Goal: Transaction & Acquisition: Download file/media

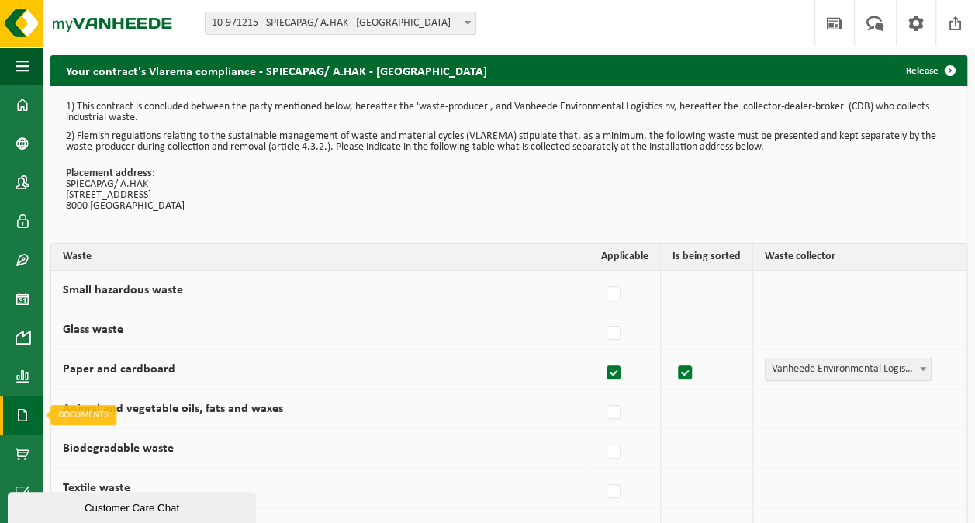
click at [19, 415] on span at bounding box center [23, 415] width 14 height 39
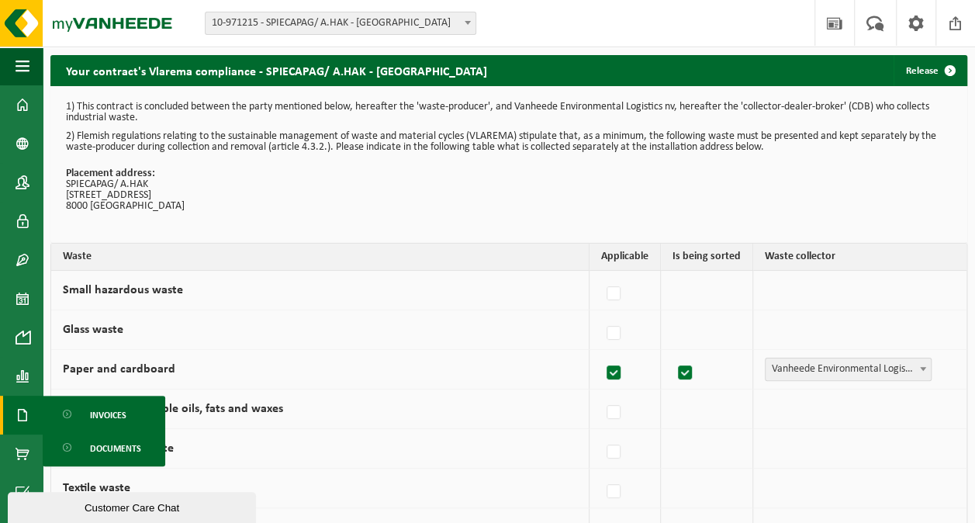
click at [100, 415] on span "Invoices" at bounding box center [108, 414] width 36 height 29
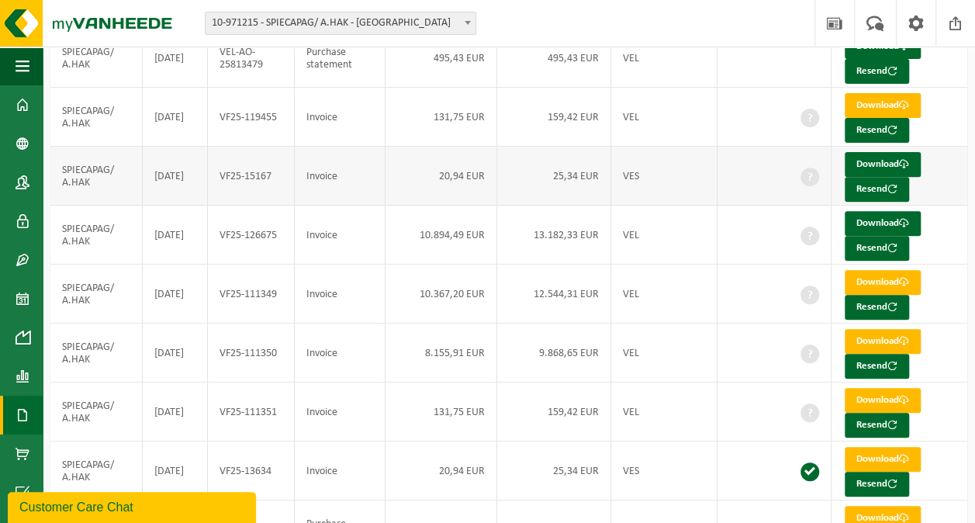
scroll to position [200, 0]
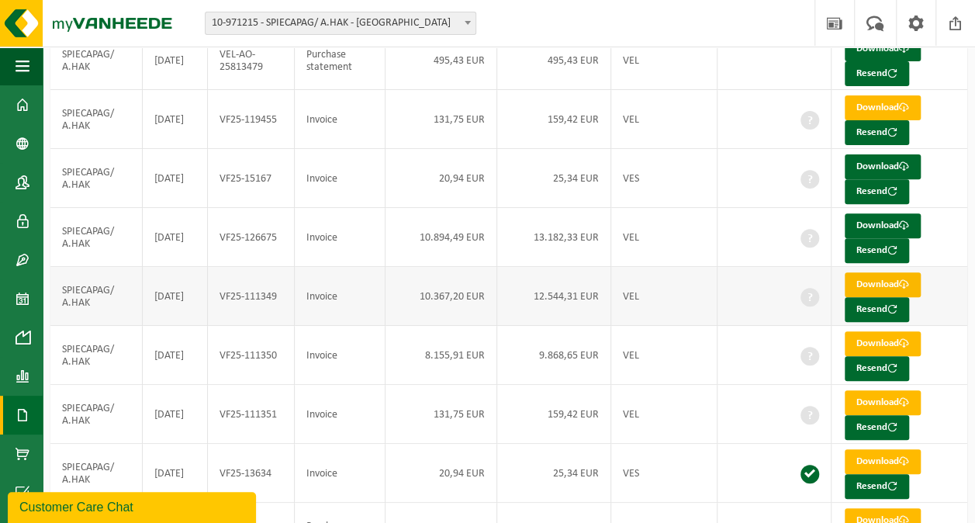
click at [880, 281] on link "Download" at bounding box center [883, 284] width 76 height 25
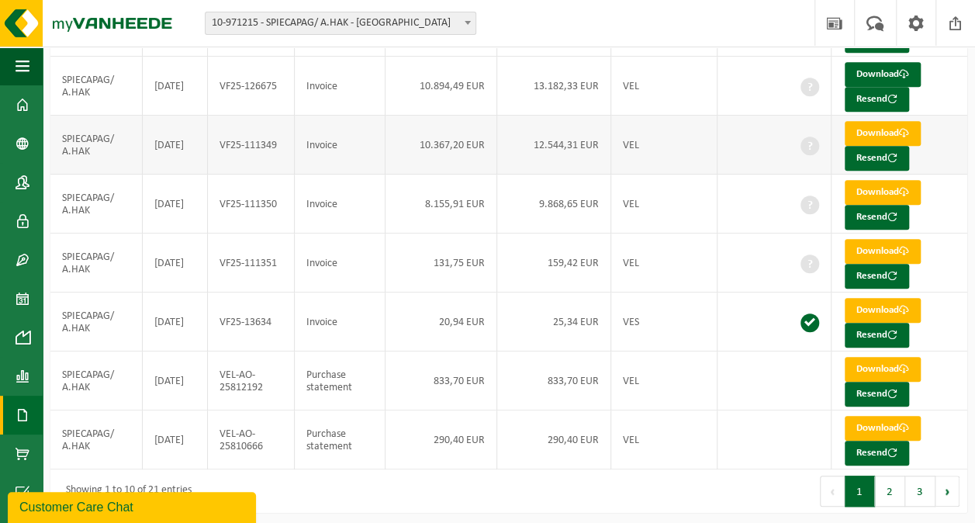
scroll to position [355, 0]
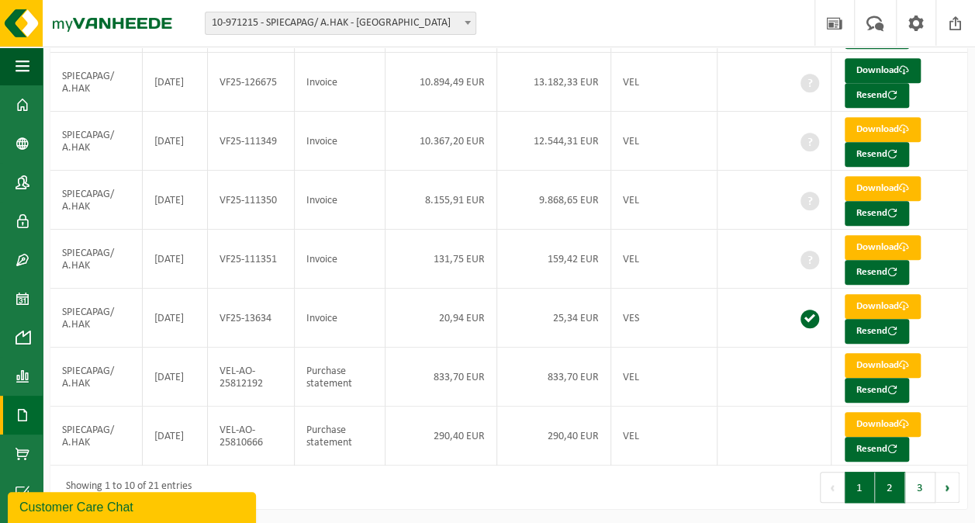
click at [893, 490] on button "2" at bounding box center [890, 487] width 30 height 31
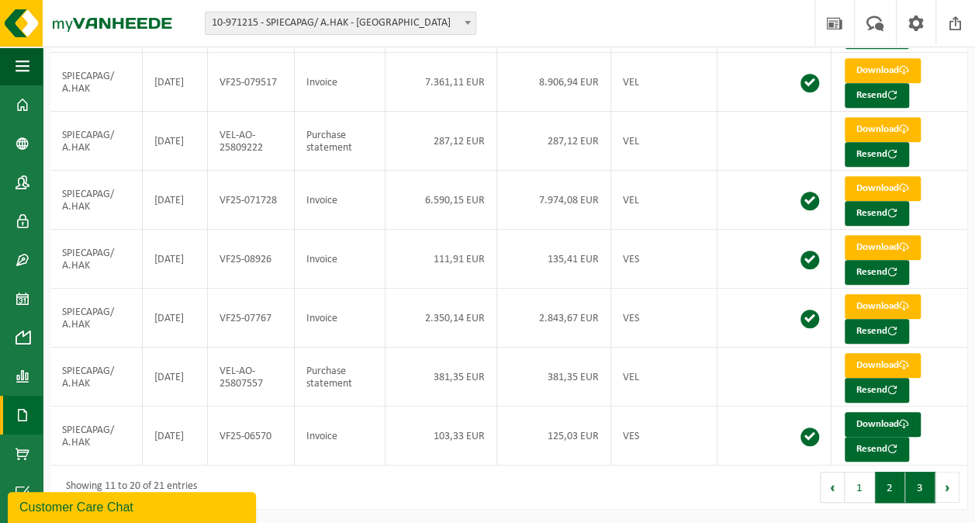
click at [918, 485] on button "3" at bounding box center [920, 487] width 30 height 31
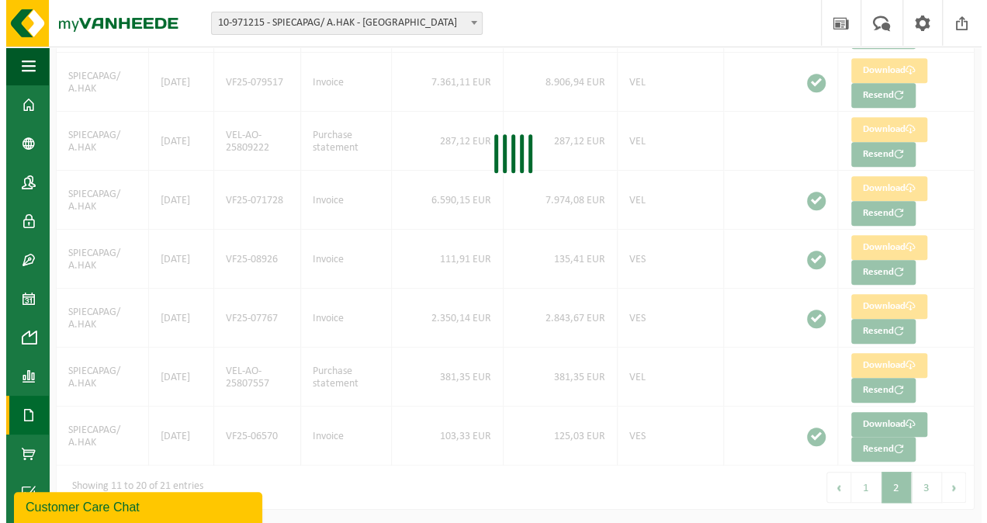
scroll to position [0, 0]
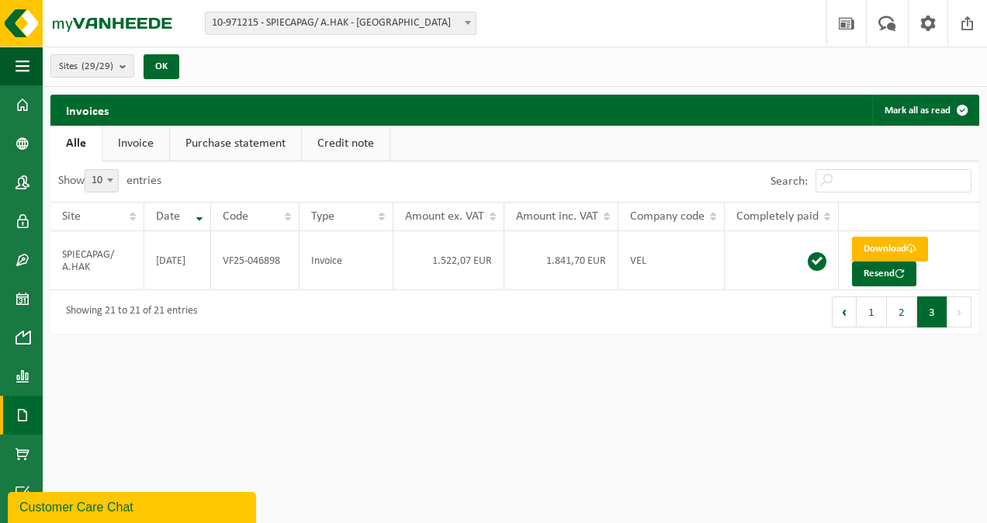
click at [904, 318] on button "2" at bounding box center [901, 311] width 30 height 31
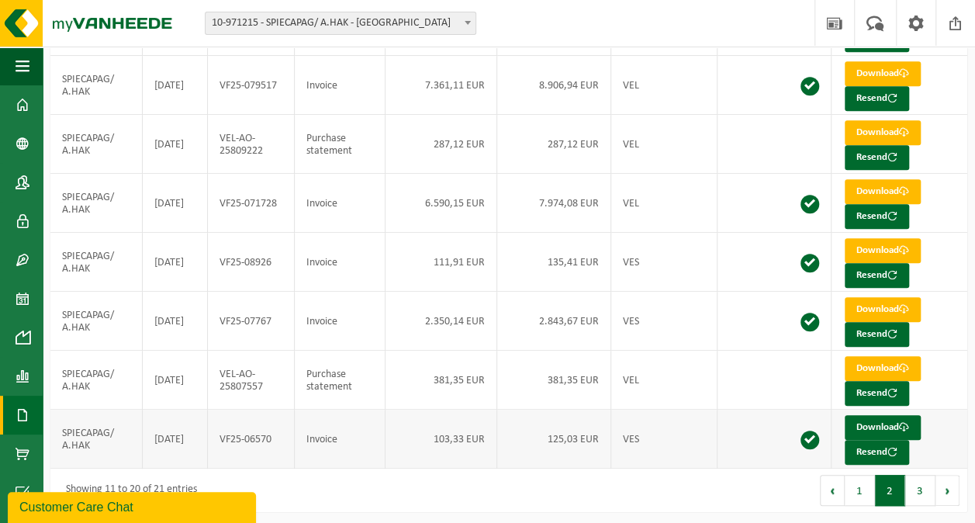
scroll to position [355, 0]
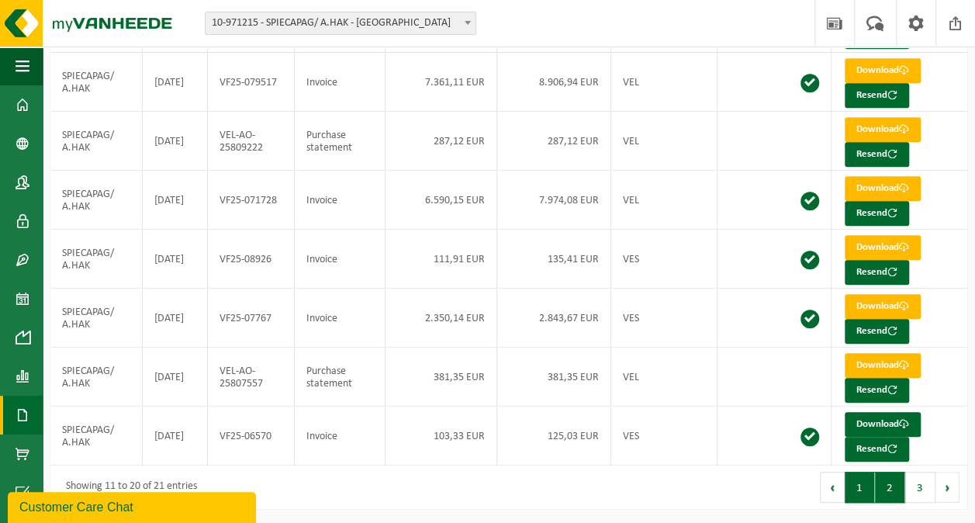
click at [859, 489] on button "1" at bounding box center [860, 487] width 30 height 31
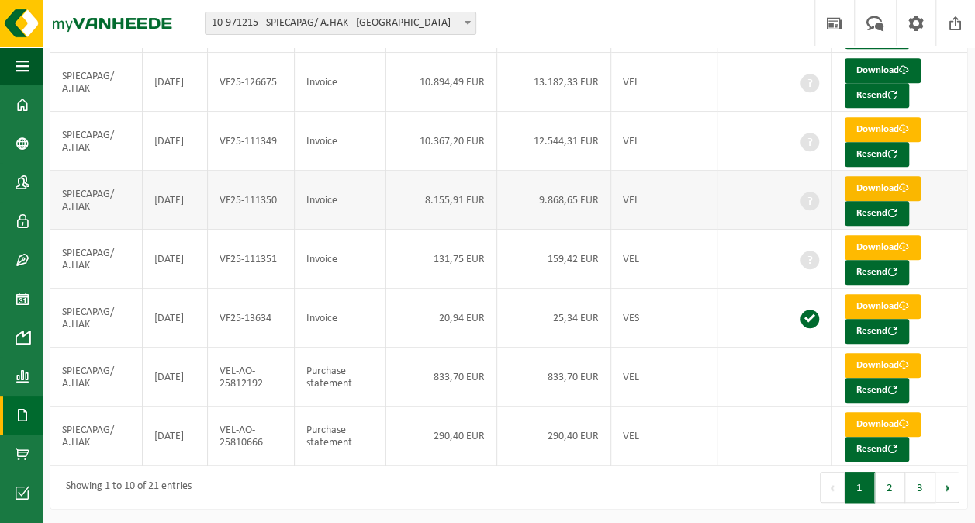
click at [876, 180] on link "Download" at bounding box center [883, 188] width 76 height 25
click at [890, 489] on button "2" at bounding box center [890, 487] width 30 height 31
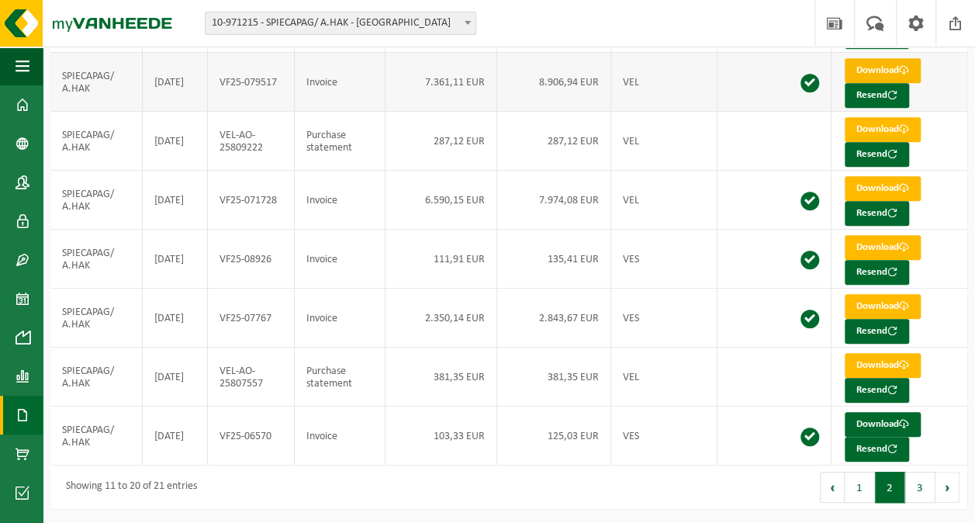
click at [869, 62] on link "Download" at bounding box center [883, 70] width 76 height 25
click at [868, 492] on button "1" at bounding box center [860, 487] width 30 height 31
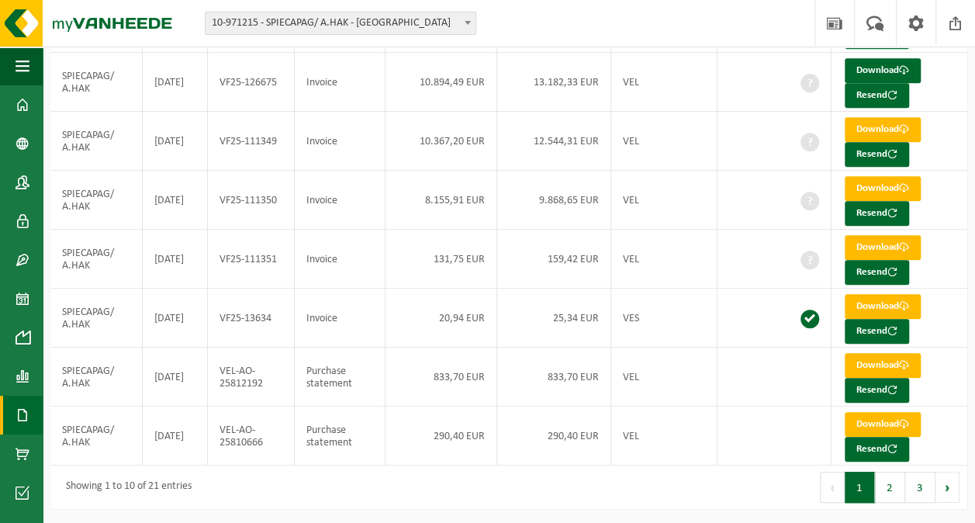
click at [888, 485] on button "2" at bounding box center [890, 487] width 30 height 31
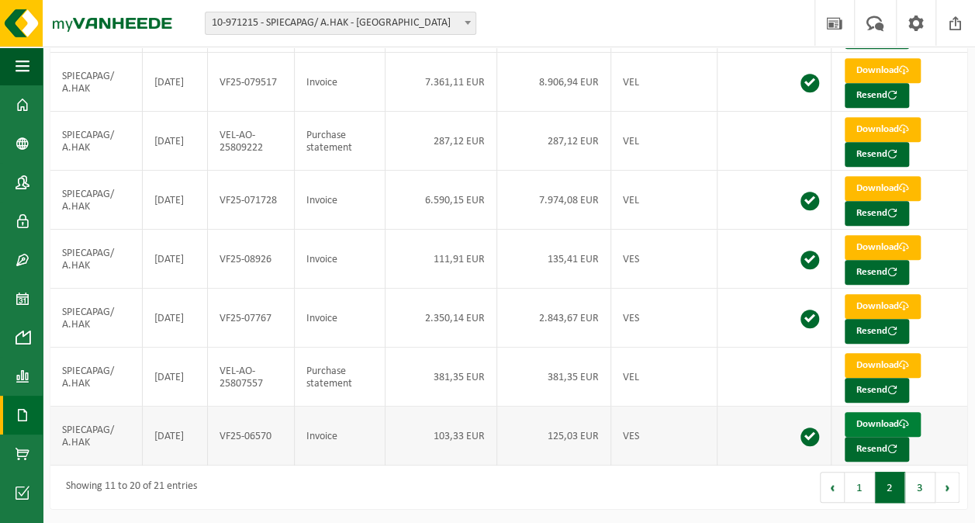
click at [868, 417] on link "Download" at bounding box center [883, 424] width 76 height 25
click at [918, 485] on button "3" at bounding box center [920, 487] width 30 height 31
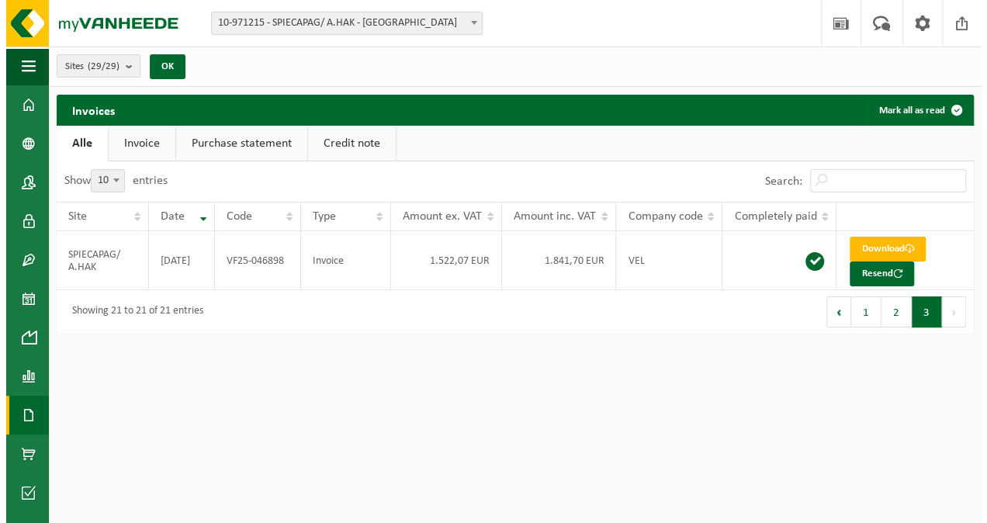
scroll to position [0, 0]
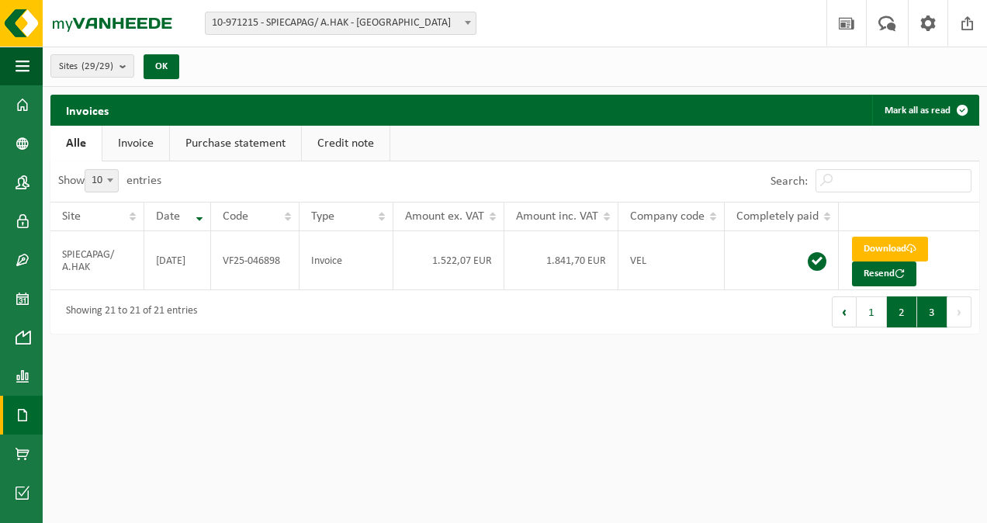
click at [901, 314] on button "2" at bounding box center [901, 311] width 30 height 31
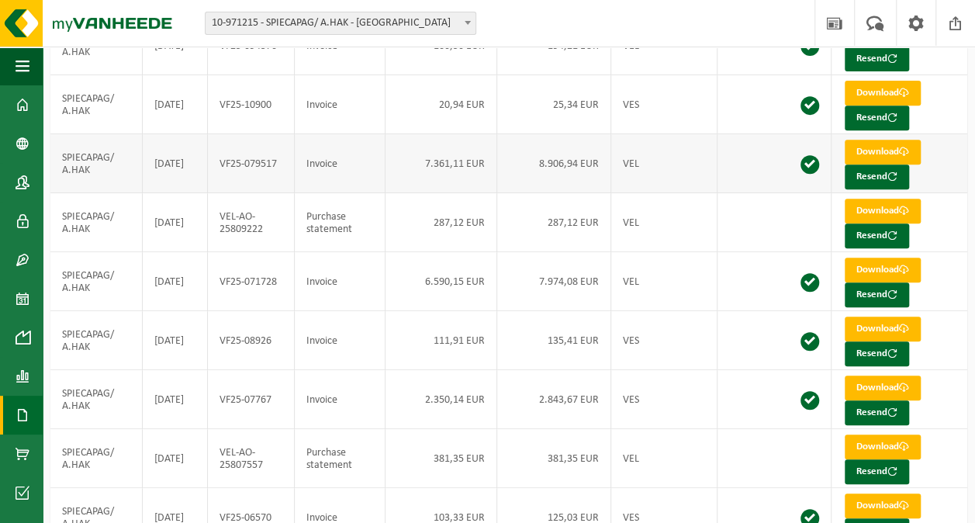
scroll to position [355, 0]
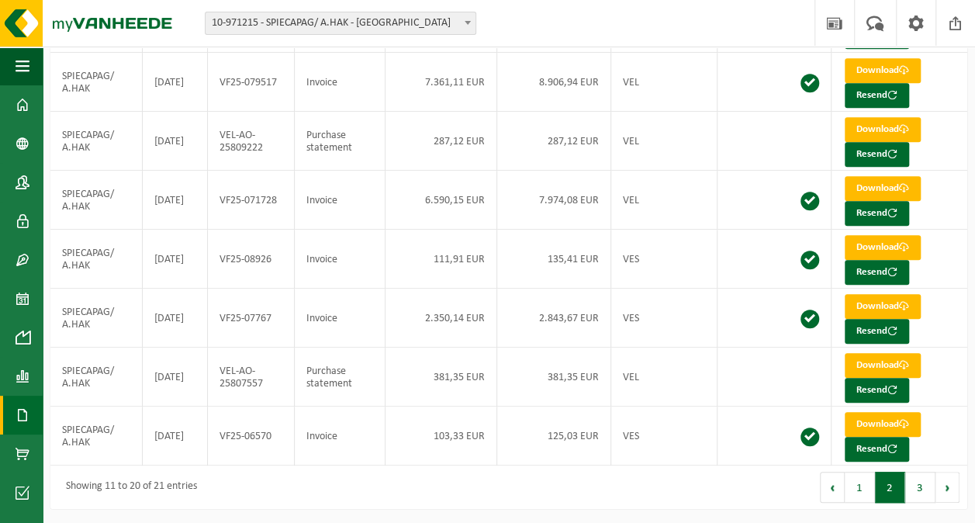
click at [865, 492] on button "1" at bounding box center [860, 487] width 30 height 31
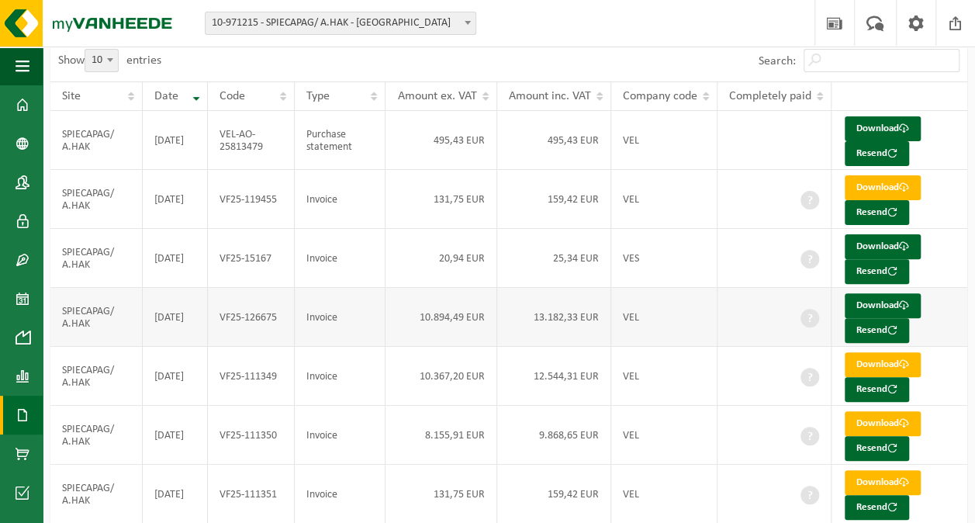
scroll to position [155, 0]
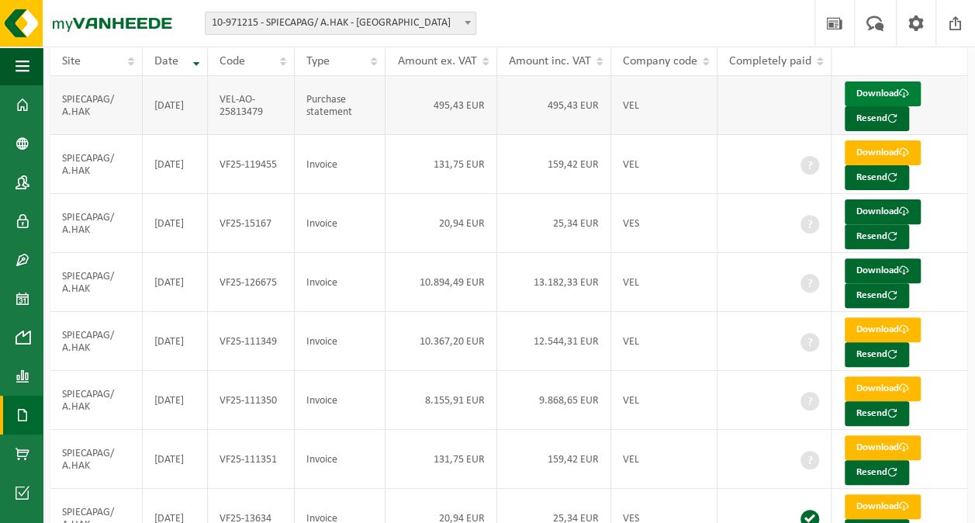
click at [878, 88] on link "Download" at bounding box center [883, 93] width 76 height 25
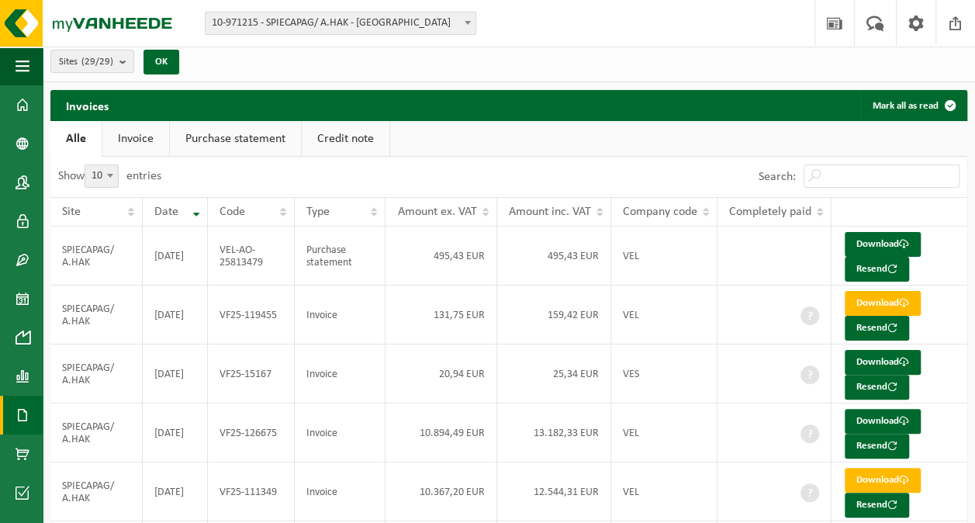
scroll to position [0, 0]
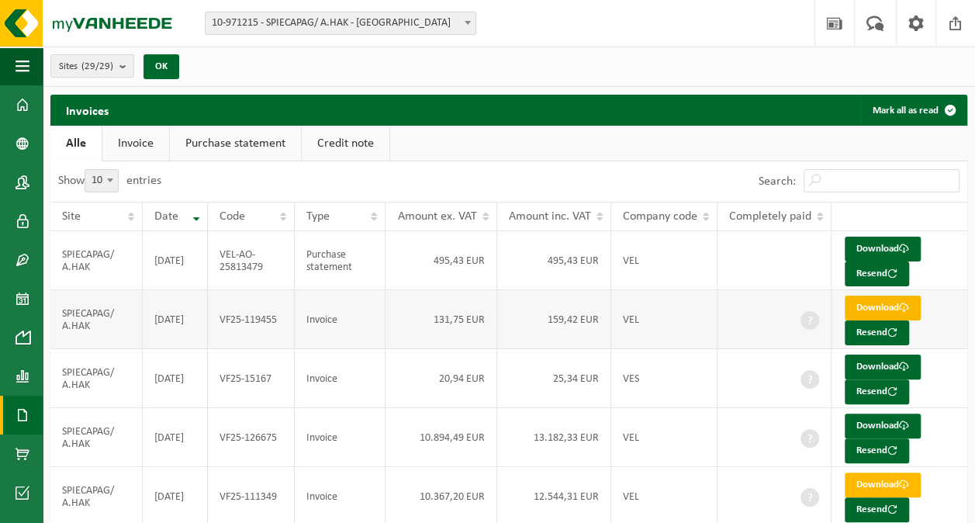
click at [869, 302] on link "Download" at bounding box center [883, 307] width 76 height 25
click at [864, 360] on link "Download" at bounding box center [883, 366] width 76 height 25
click at [926, 56] on div "Sites (29/29) Select all Deselect all SPIECAPAG/ A.HAK - BRUGGE SPIECAPAG/ A.HA…" at bounding box center [509, 67] width 932 height 40
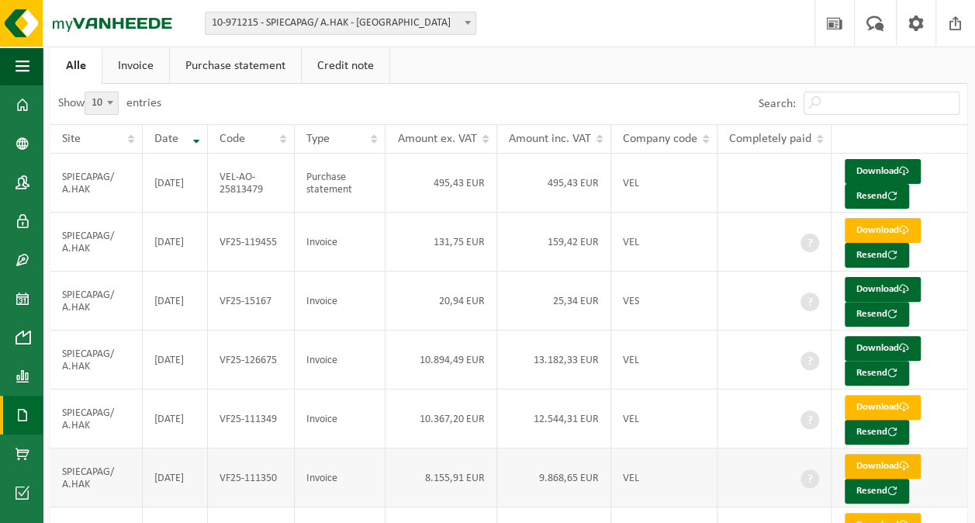
click at [897, 461] on link "Download" at bounding box center [883, 466] width 76 height 25
